Goal: Task Accomplishment & Management: Complete application form

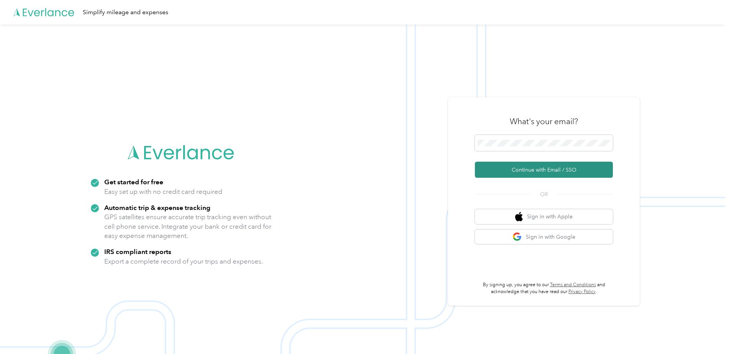
click at [576, 164] on button "Continue with Email / SSO" at bounding box center [544, 170] width 138 height 16
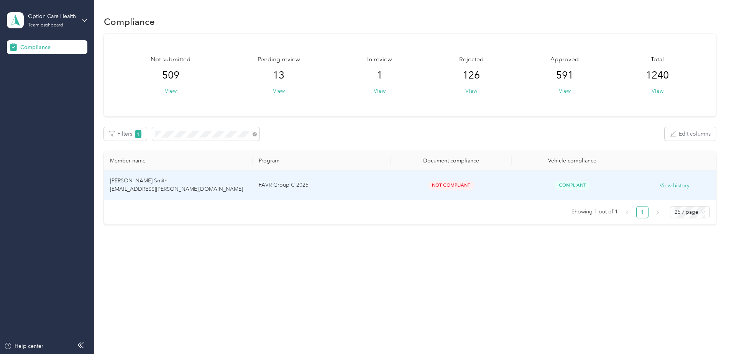
click at [232, 181] on td "[PERSON_NAME] Smith [EMAIL_ADDRESS][PERSON_NAME][DOMAIN_NAME]" at bounding box center [178, 186] width 149 height 30
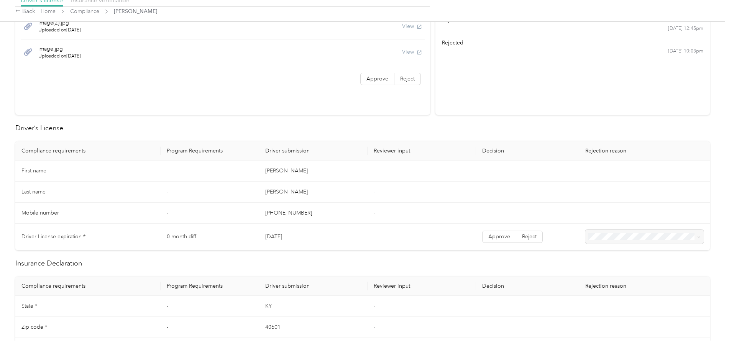
scroll to position [38, 0]
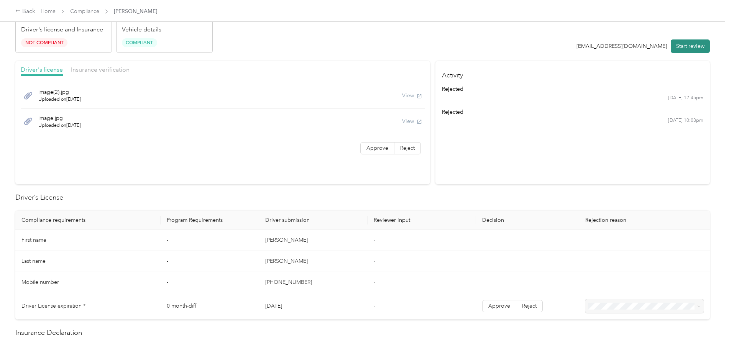
click at [694, 48] on button "Start review" at bounding box center [690, 45] width 39 height 13
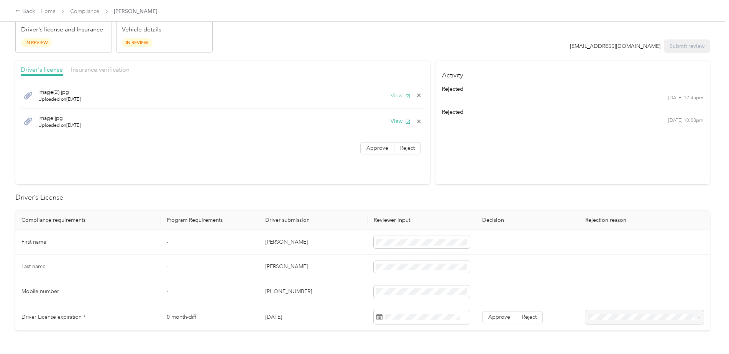
click at [398, 97] on button "View" at bounding box center [401, 96] width 20 height 8
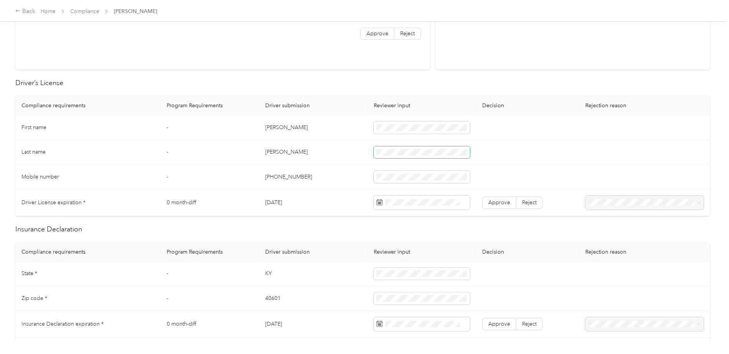
scroll to position [153, 0]
drag, startPoint x: 303, startPoint y: 122, endPoint x: 265, endPoint y: 128, distance: 38.9
click at [265, 128] on td "[PERSON_NAME]" at bounding box center [313, 127] width 109 height 25
drag, startPoint x: 265, startPoint y: 128, endPoint x: 276, endPoint y: 127, distance: 11.2
copy td "[PERSON_NAME]"
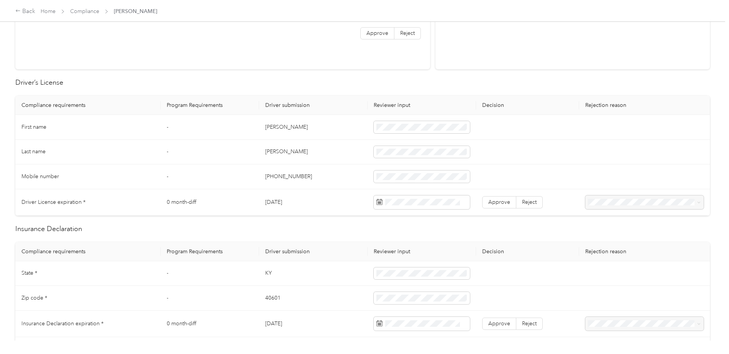
click at [336, 158] on td "[PERSON_NAME]" at bounding box center [313, 152] width 109 height 25
click at [326, 172] on td "[PHONE_NUMBER]" at bounding box center [313, 177] width 109 height 25
drag, startPoint x: 314, startPoint y: 177, endPoint x: 262, endPoint y: 171, distance: 53.2
click at [262, 171] on td "[PHONE_NUMBER]" at bounding box center [313, 177] width 109 height 25
drag, startPoint x: 262, startPoint y: 171, endPoint x: 273, endPoint y: 174, distance: 11.5
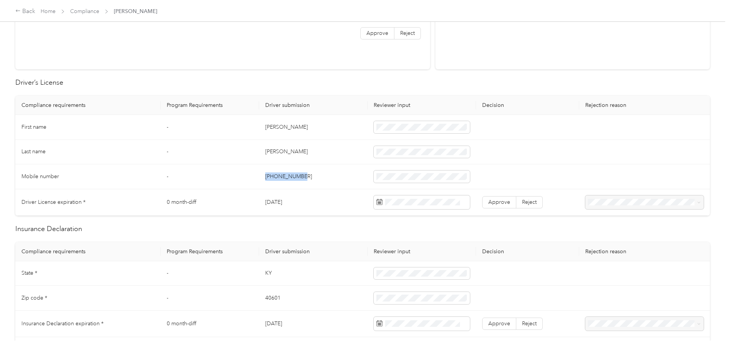
copy td "[PHONE_NUMBER]"
click at [328, 180] on td "[PHONE_NUMBER]" at bounding box center [313, 177] width 109 height 25
drag, startPoint x: 299, startPoint y: 206, endPoint x: 265, endPoint y: 207, distance: 33.7
click at [265, 207] on td "[DATE]" at bounding box center [313, 202] width 109 height 26
drag, startPoint x: 265, startPoint y: 207, endPoint x: 275, endPoint y: 204, distance: 9.9
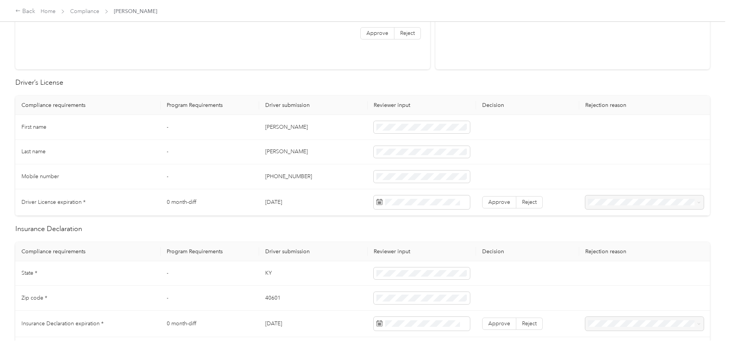
copy td "[DATE]"
click at [454, 206] on span at bounding box center [422, 203] width 96 height 14
click at [417, 207] on span at bounding box center [422, 203] width 96 height 14
click at [378, 202] on icon at bounding box center [380, 202] width 6 height 6
click at [402, 285] on div "8" at bounding box center [402, 286] width 10 height 10
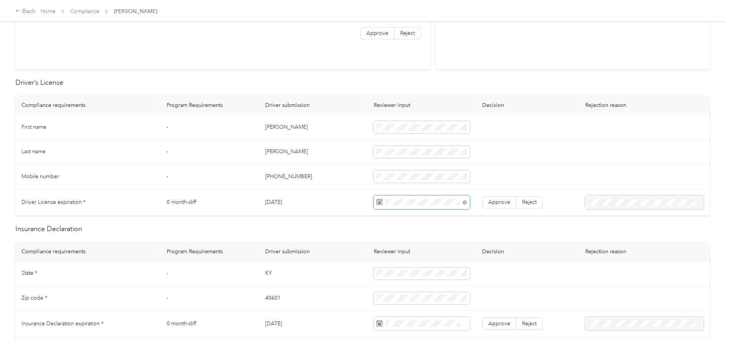
click at [360, 202] on tr "Driver License expiration * 0 month-diff [DATE] Approve Reject" at bounding box center [362, 202] width 695 height 26
click at [321, 186] on td "[PHONE_NUMBER]" at bounding box center [313, 177] width 109 height 25
click at [490, 203] on span "Approve" at bounding box center [500, 202] width 22 height 7
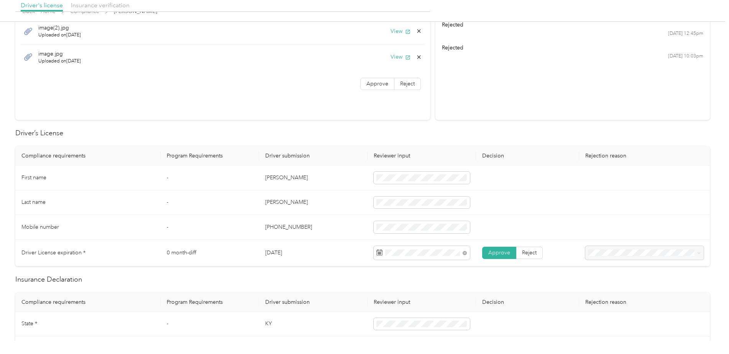
scroll to position [38, 0]
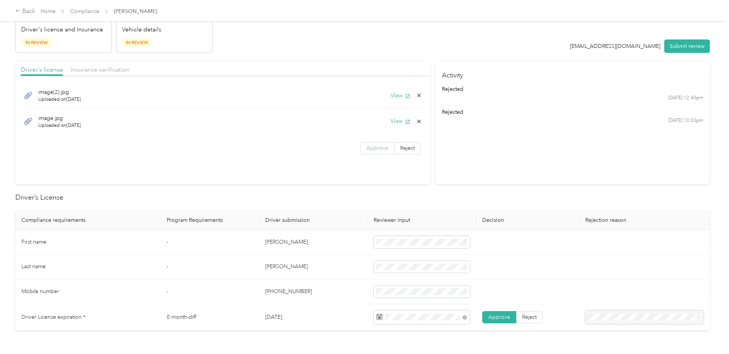
click at [380, 143] on label "Approve" at bounding box center [377, 148] width 34 height 12
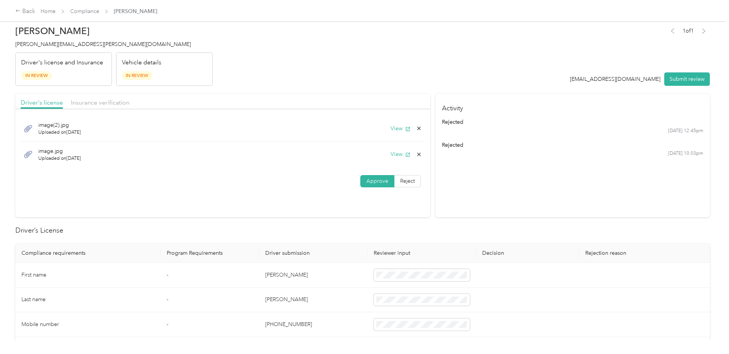
scroll to position [0, 0]
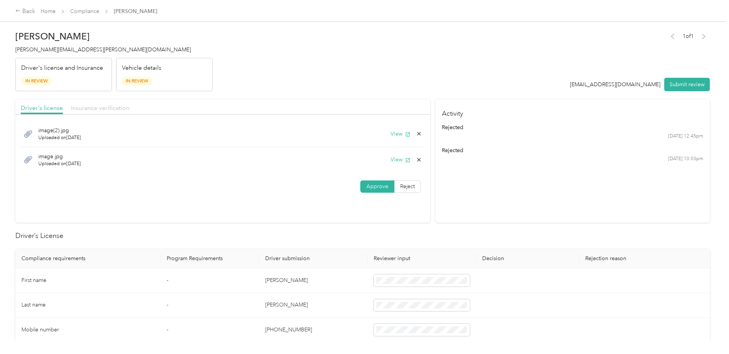
click at [113, 110] on span "Insurance verification" at bounding box center [100, 107] width 59 height 7
click at [400, 137] on button "View" at bounding box center [401, 134] width 20 height 8
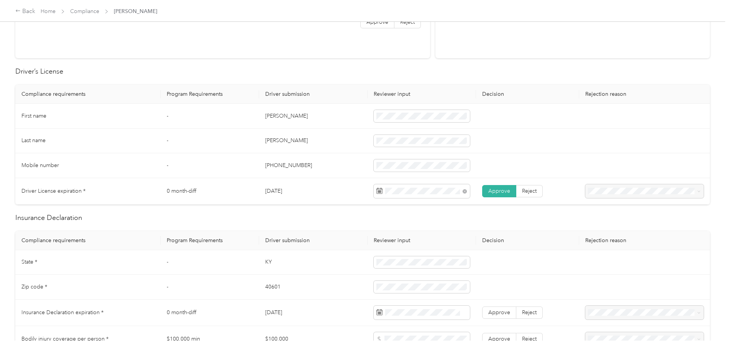
scroll to position [230, 0]
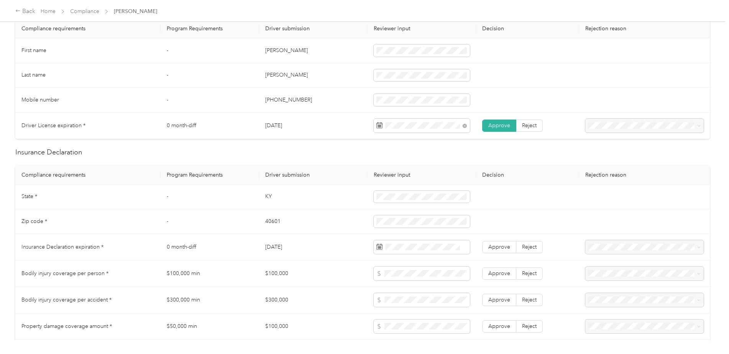
click at [388, 232] on td at bounding box center [422, 221] width 109 height 25
click at [389, 225] on span at bounding box center [422, 222] width 96 height 12
click at [338, 225] on td "40601" at bounding box center [313, 221] width 109 height 25
click at [443, 251] on span at bounding box center [422, 247] width 96 height 14
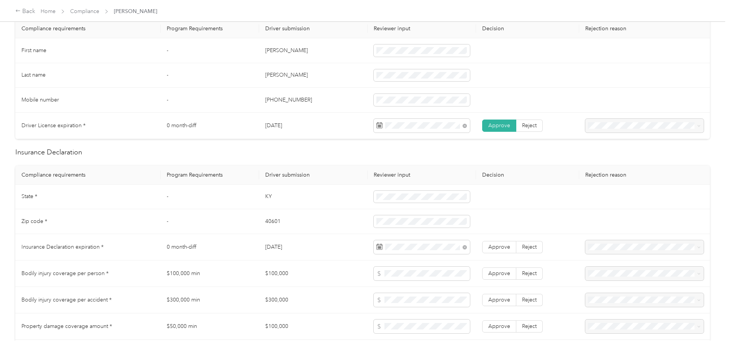
click at [325, 130] on td "[DATE]" at bounding box center [313, 126] width 109 height 26
click at [484, 248] on label "Approve" at bounding box center [499, 247] width 34 height 12
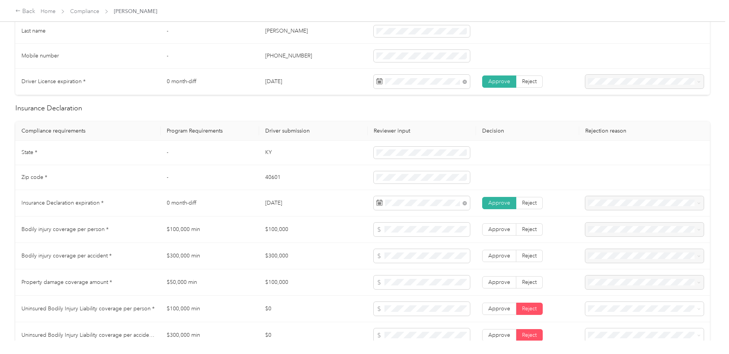
scroll to position [307, 0]
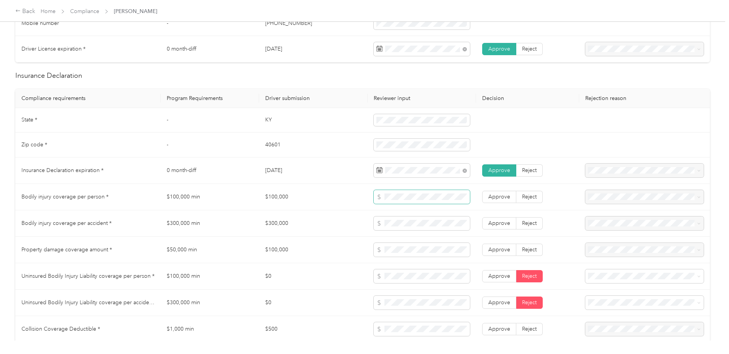
click at [406, 203] on span at bounding box center [422, 197] width 96 height 14
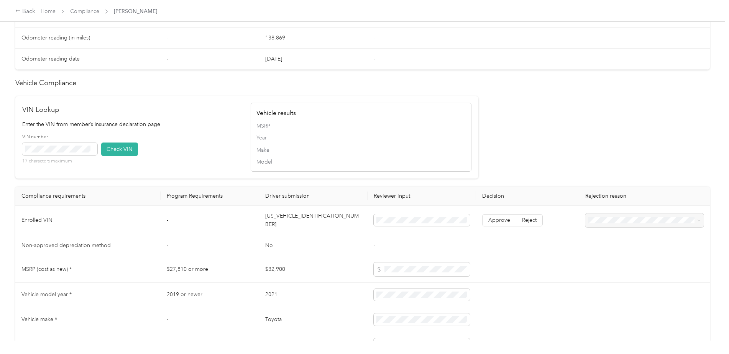
scroll to position [652, 0]
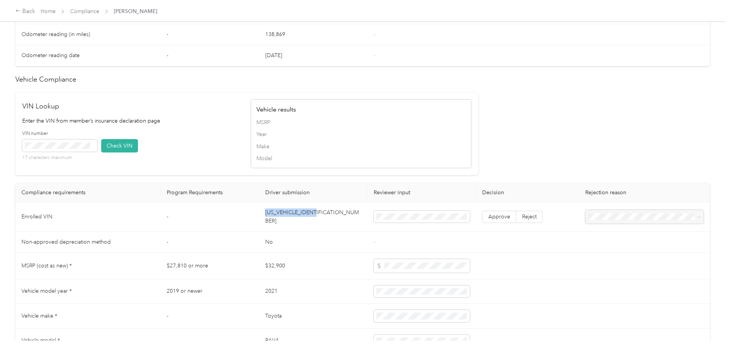
drag, startPoint x: 329, startPoint y: 214, endPoint x: 266, endPoint y: 217, distance: 63.3
click at [266, 217] on td "[US_VEHICLE_IDENTIFICATION_NUMBER]" at bounding box center [313, 217] width 109 height 30
drag, startPoint x: 266, startPoint y: 217, endPoint x: 293, endPoint y: 217, distance: 26.8
copy td "[US_VEHICLE_IDENTIFICATION_NUMBER]"
click at [116, 145] on button "Check VIN" at bounding box center [119, 145] width 37 height 13
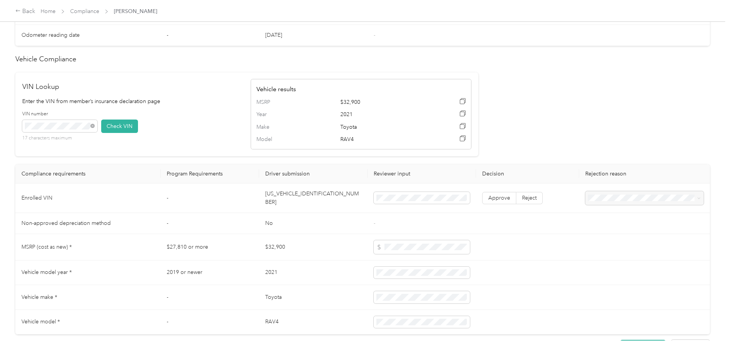
scroll to position [690, 0]
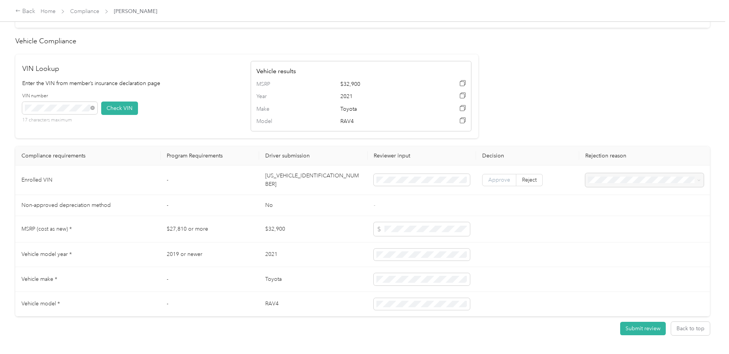
click at [495, 179] on span "Approve" at bounding box center [500, 180] width 22 height 7
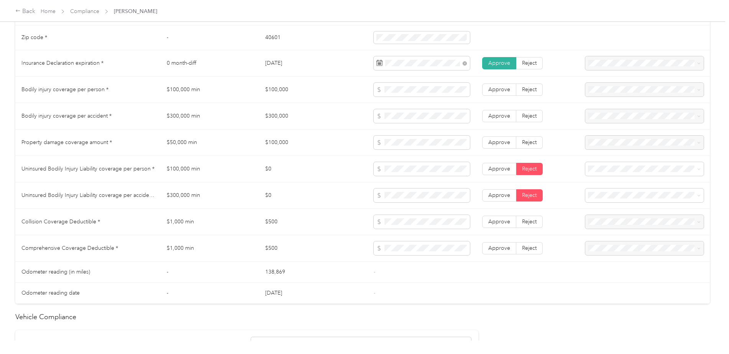
scroll to position [380, 0]
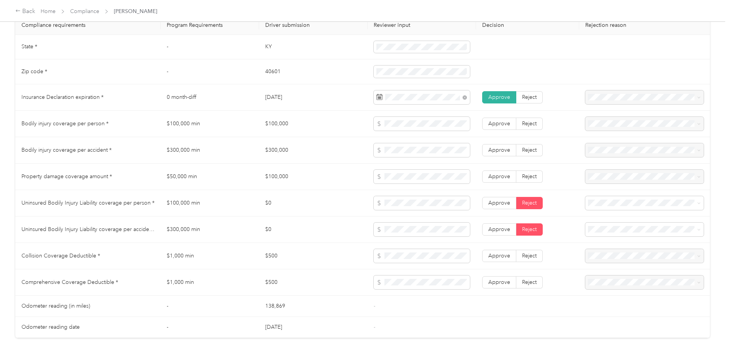
click at [397, 133] on td at bounding box center [422, 124] width 109 height 26
click at [396, 128] on span at bounding box center [422, 124] width 96 height 14
click at [408, 209] on span at bounding box center [422, 203] width 96 height 14
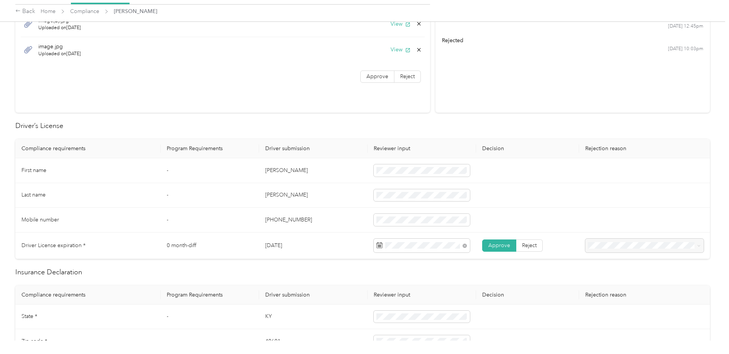
scroll to position [35, 0]
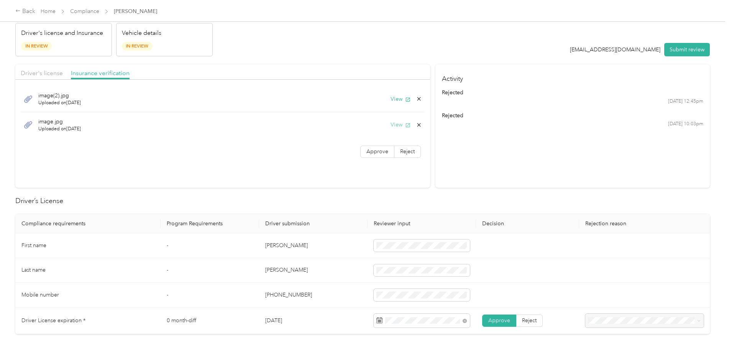
click at [398, 123] on button "View" at bounding box center [401, 125] width 20 height 8
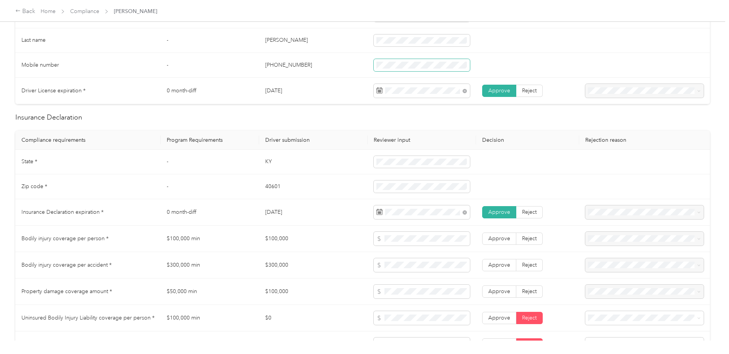
scroll to position [380, 0]
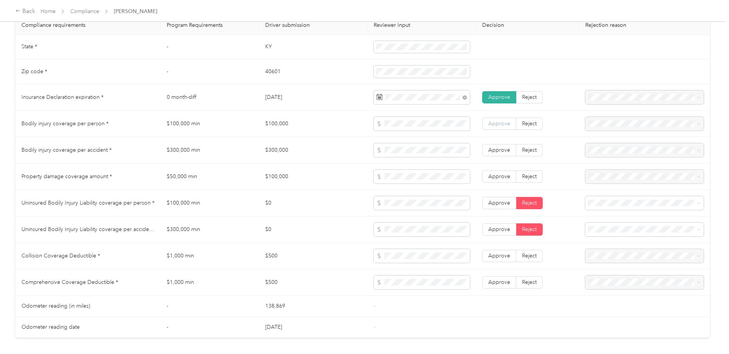
click at [496, 121] on span "Approve" at bounding box center [500, 123] width 22 height 7
click at [501, 148] on span "Approve" at bounding box center [500, 150] width 22 height 7
click at [523, 205] on span "Reject" at bounding box center [529, 203] width 15 height 7
click at [528, 228] on span "Reject" at bounding box center [529, 229] width 15 height 7
click at [502, 255] on span "Approve" at bounding box center [500, 256] width 22 height 7
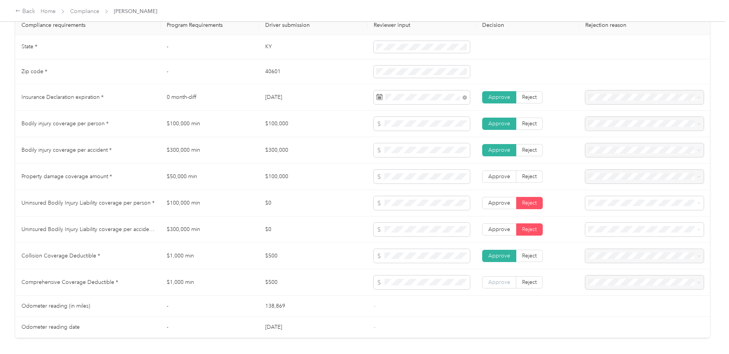
click at [492, 284] on span "Approve" at bounding box center [500, 282] width 22 height 7
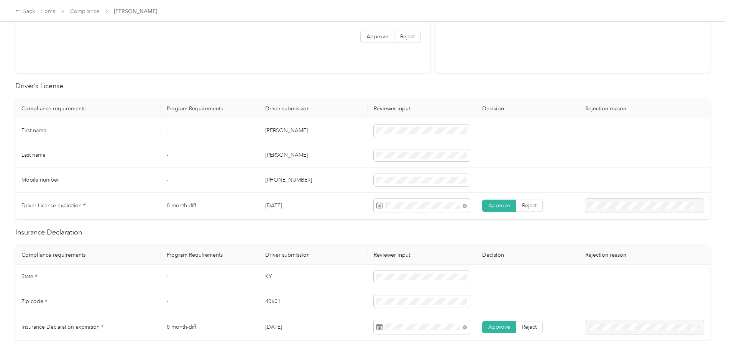
scroll to position [0, 0]
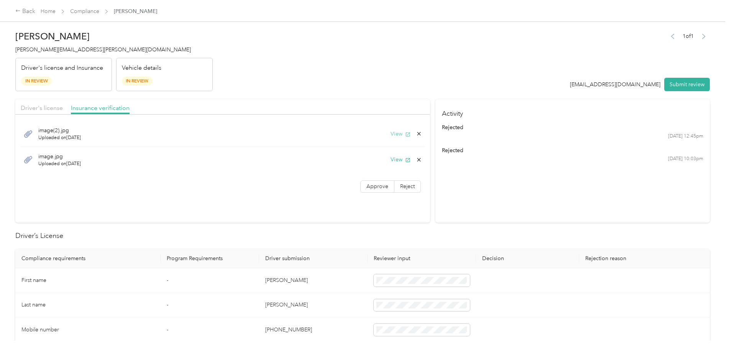
click at [392, 138] on button "View" at bounding box center [401, 134] width 20 height 8
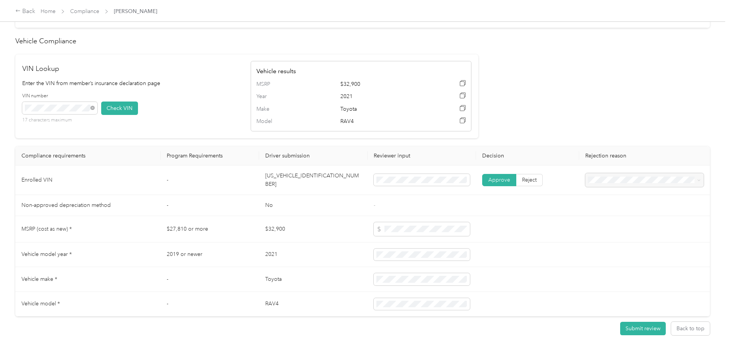
scroll to position [725, 0]
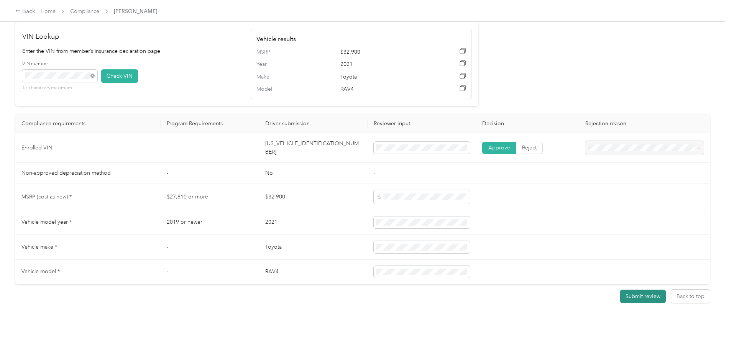
click at [641, 290] on button "Submit review" at bounding box center [643, 296] width 46 height 13
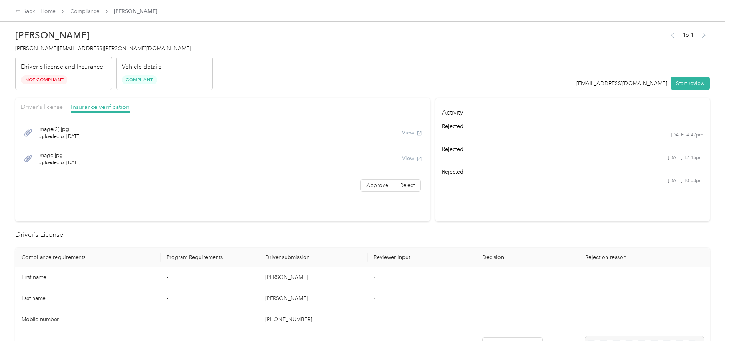
scroll to position [0, 0]
click at [17, 8] on div "Back" at bounding box center [25, 11] width 20 height 9
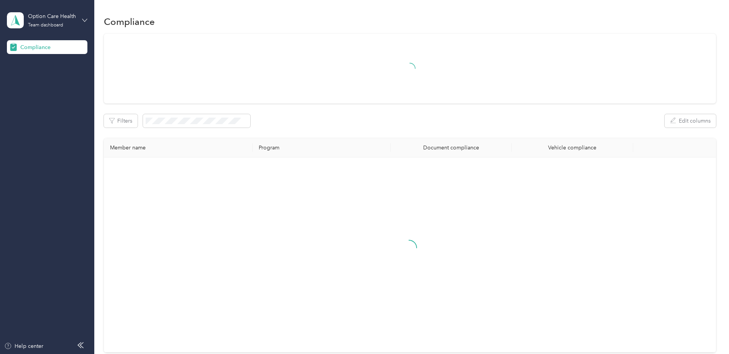
click at [84, 21] on icon at bounding box center [84, 20] width 5 height 5
click at [44, 84] on div "Log out" at bounding box center [87, 77] width 151 height 13
